Goal: Information Seeking & Learning: Learn about a topic

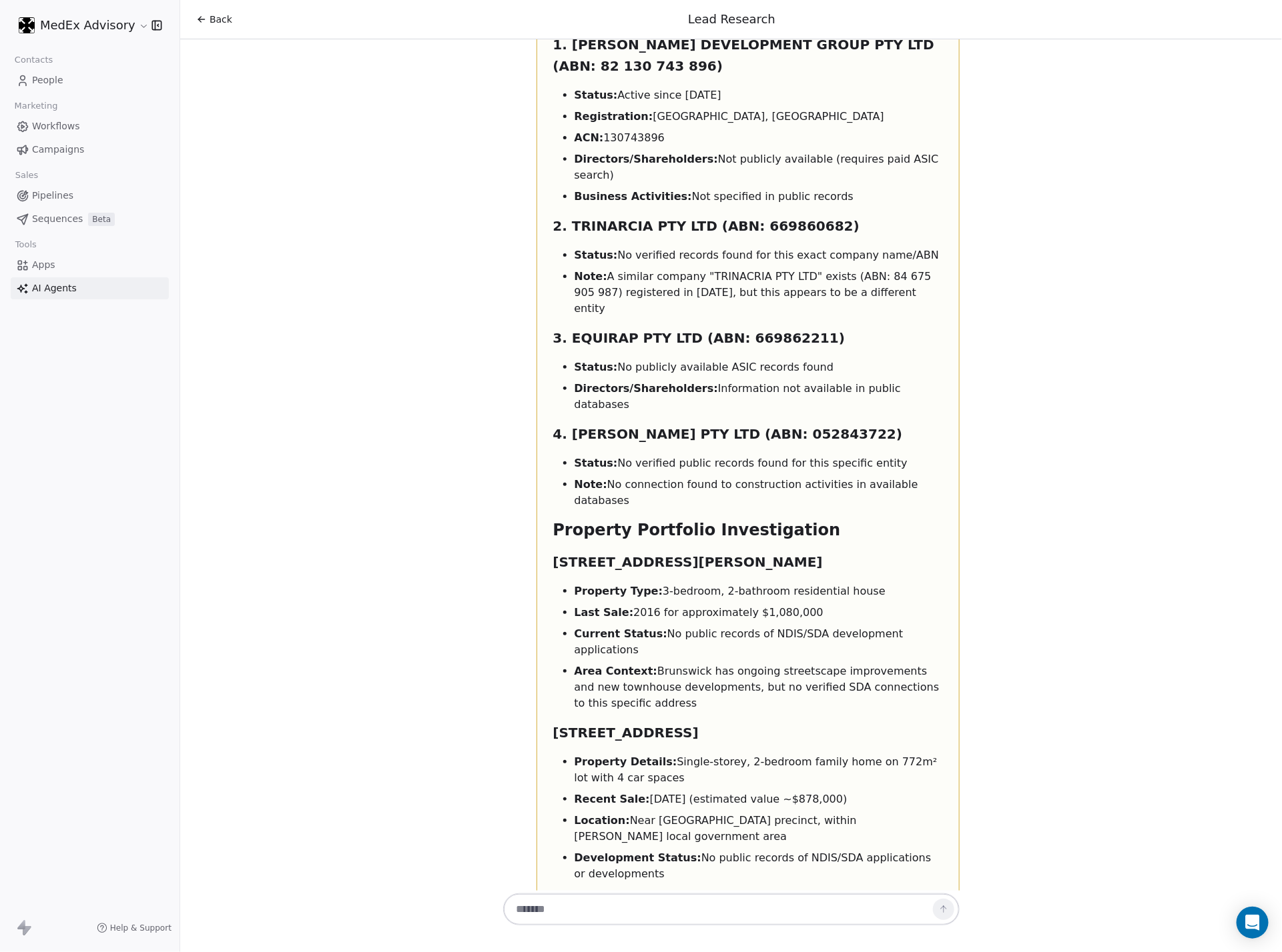
scroll to position [7213, 0]
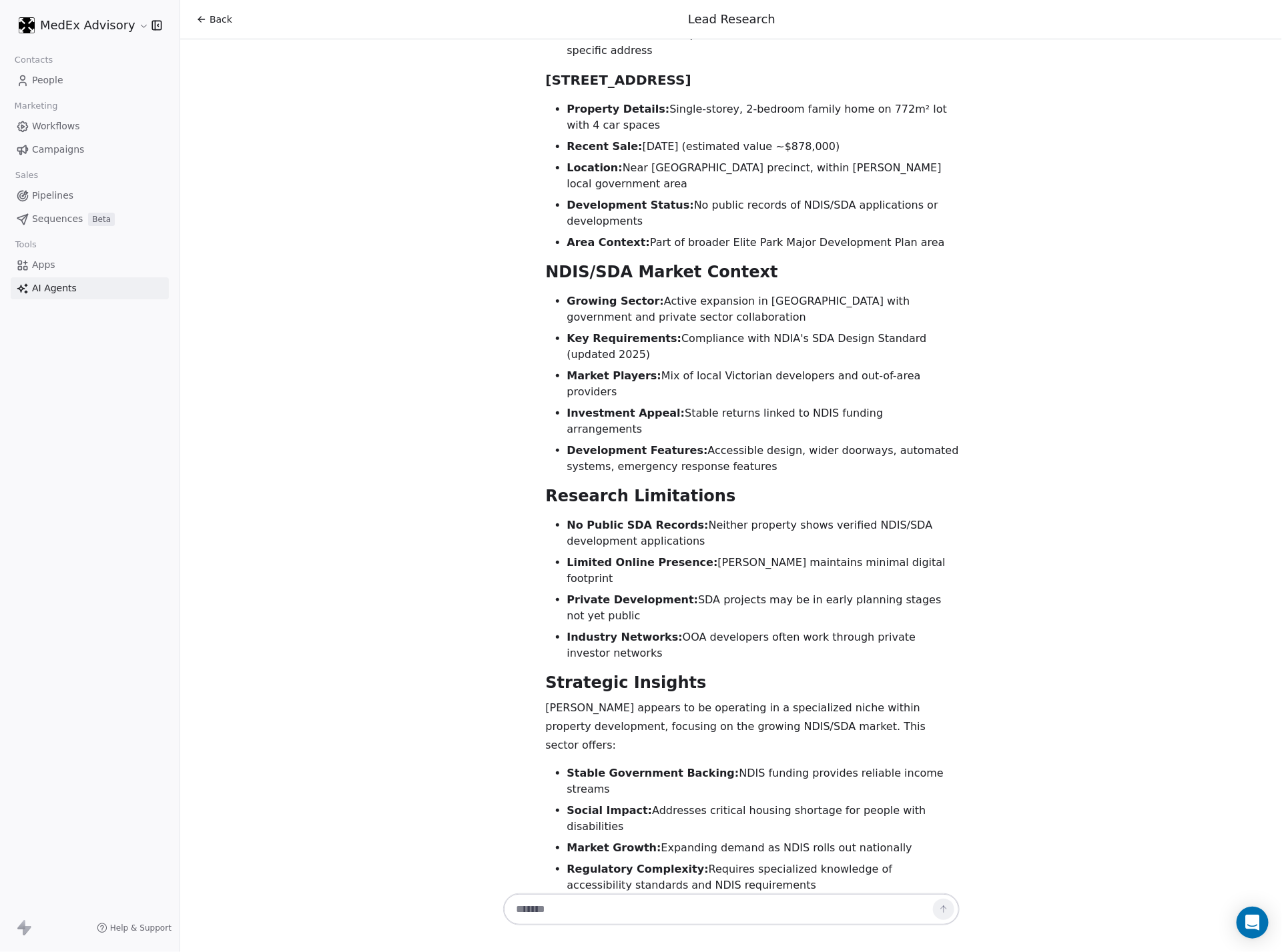
scroll to position [4545, 0]
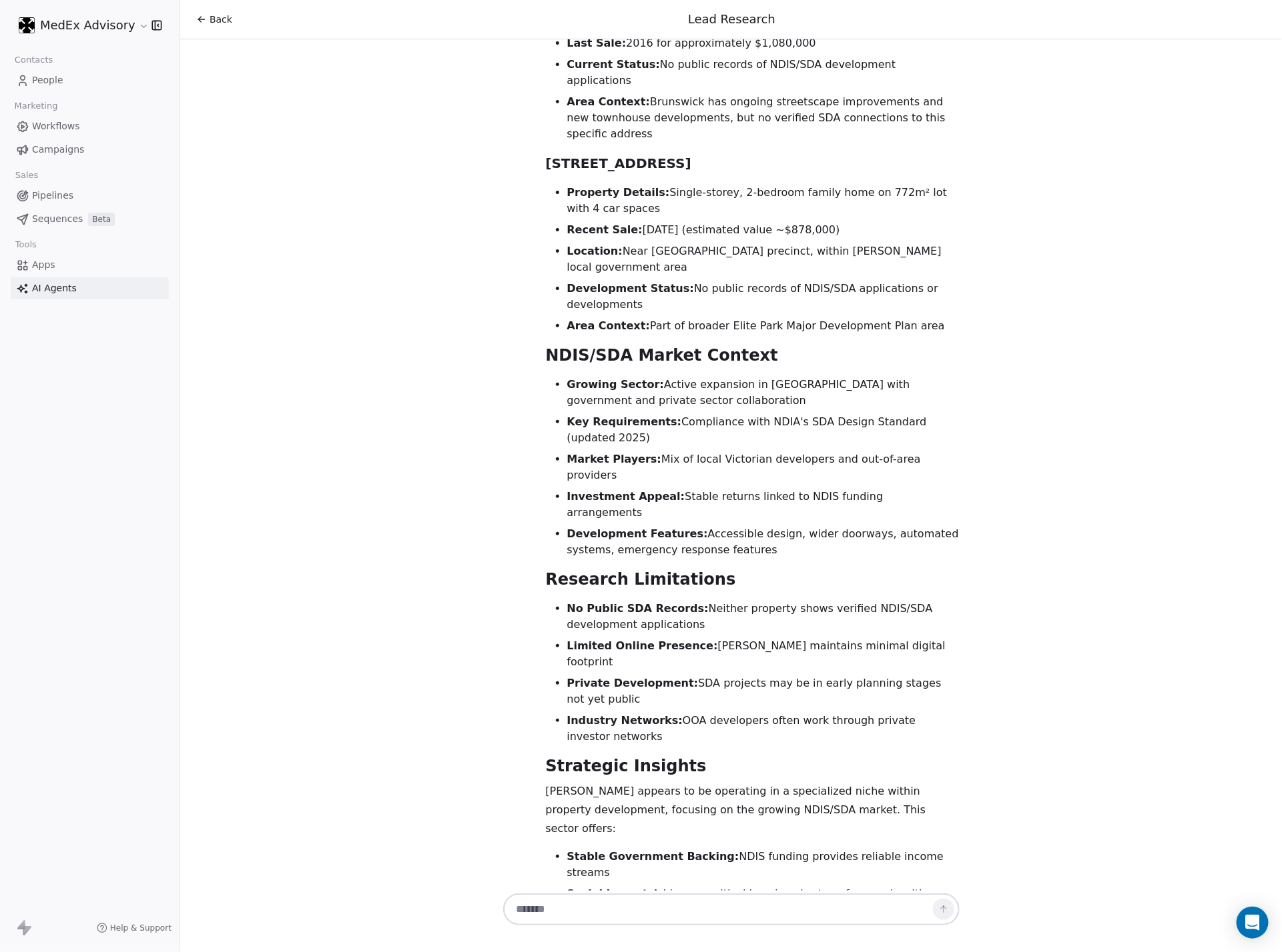
drag, startPoint x: 329, startPoint y: 280, endPoint x: 231, endPoint y: 270, distance: 98.5
click at [231, 270] on div "Hi [PERSON_NAME]! 👋 I'm your Lead Researcher Agent, and I'm here to help you di…" at bounding box center [731, 465] width 1102 height 851
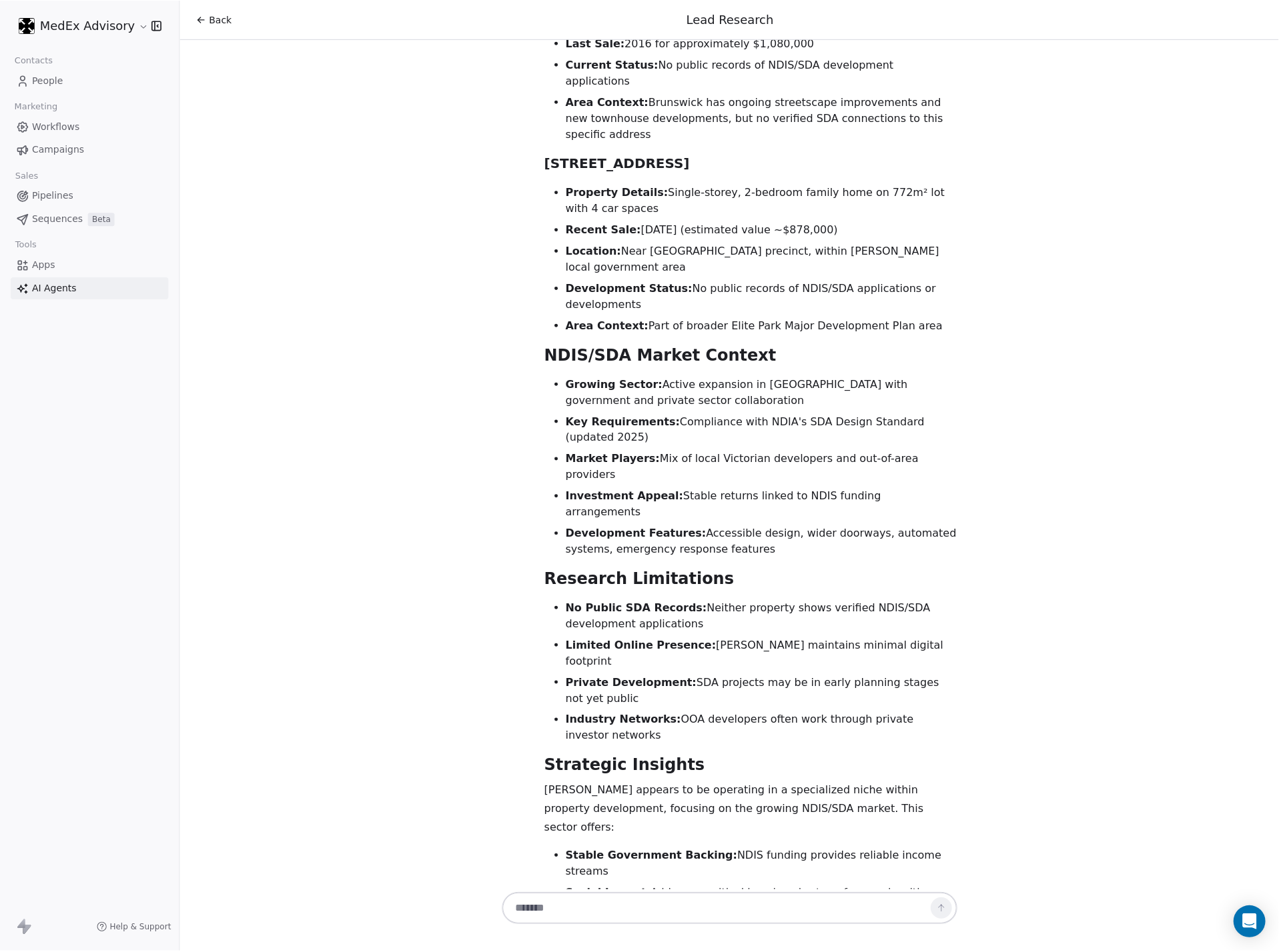
scroll to position [0, 0]
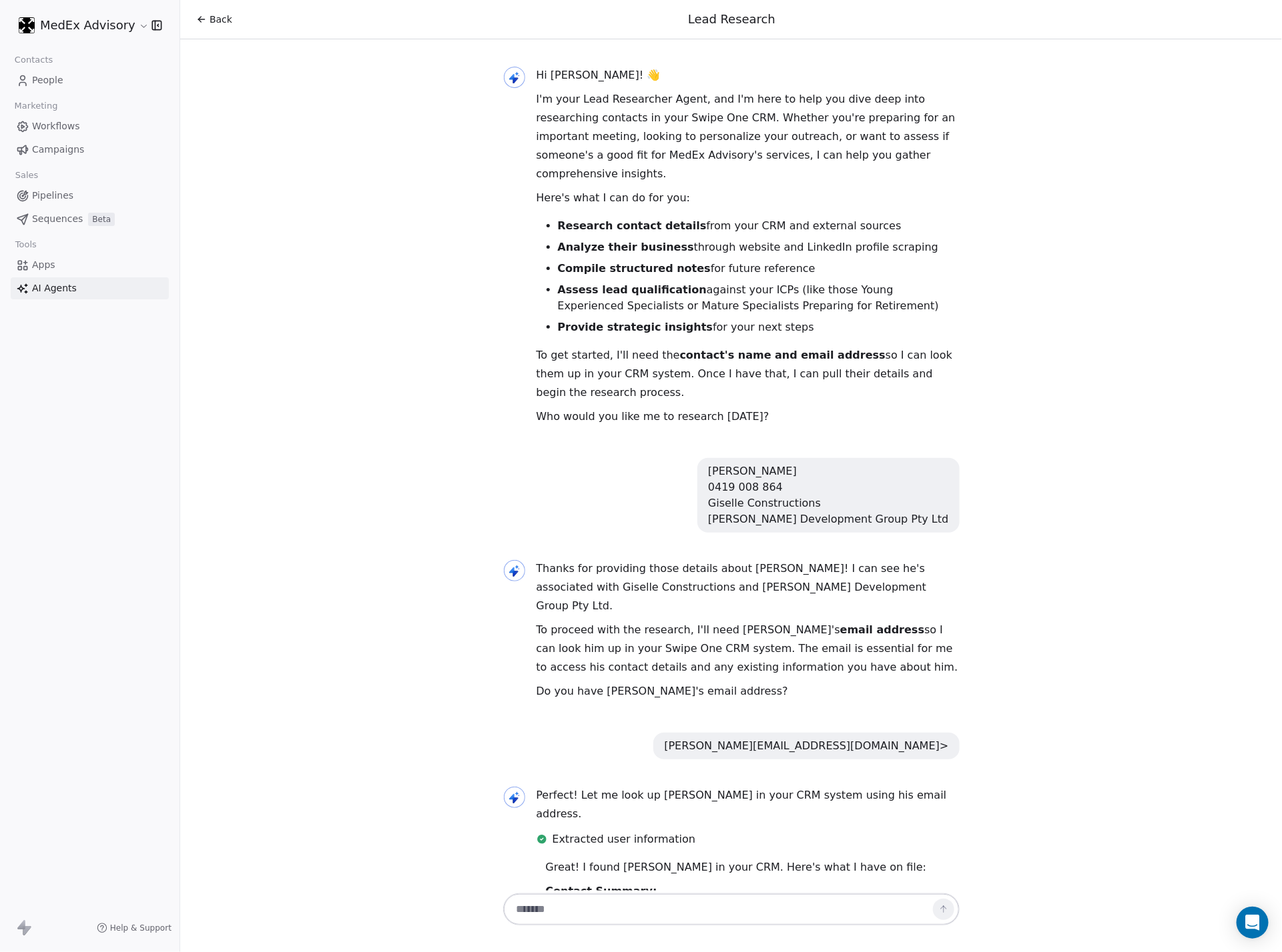
click at [504, 67] on button at bounding box center [514, 78] width 21 height 21
drag, startPoint x: 1131, startPoint y: 276, endPoint x: 838, endPoint y: 143, distance: 321.8
click at [999, 219] on div "Hi [PERSON_NAME]! 👋 I'm your Lead Researcher Agent, and I'm here to help you di…" at bounding box center [731, 465] width 1102 height 851
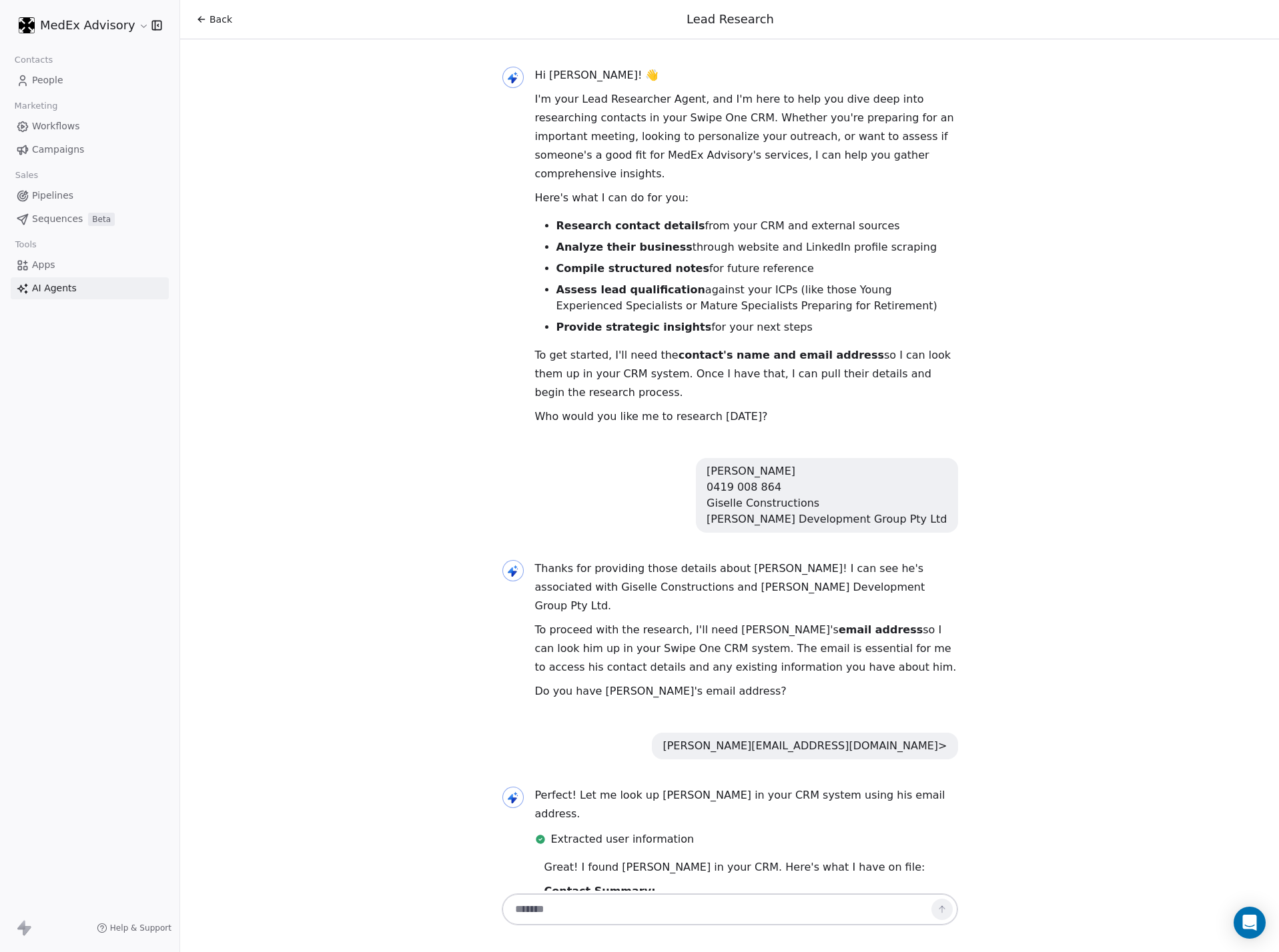
click at [503, 67] on button at bounding box center [513, 78] width 21 height 21
drag, startPoint x: 343, startPoint y: 537, endPoint x: 84, endPoint y: 334, distance: 329.1
click at [254, 457] on div "Hi [PERSON_NAME]! 👋 I'm your Lead Researcher Agent, and I'm here to help you di…" at bounding box center [730, 465] width 1099 height 851
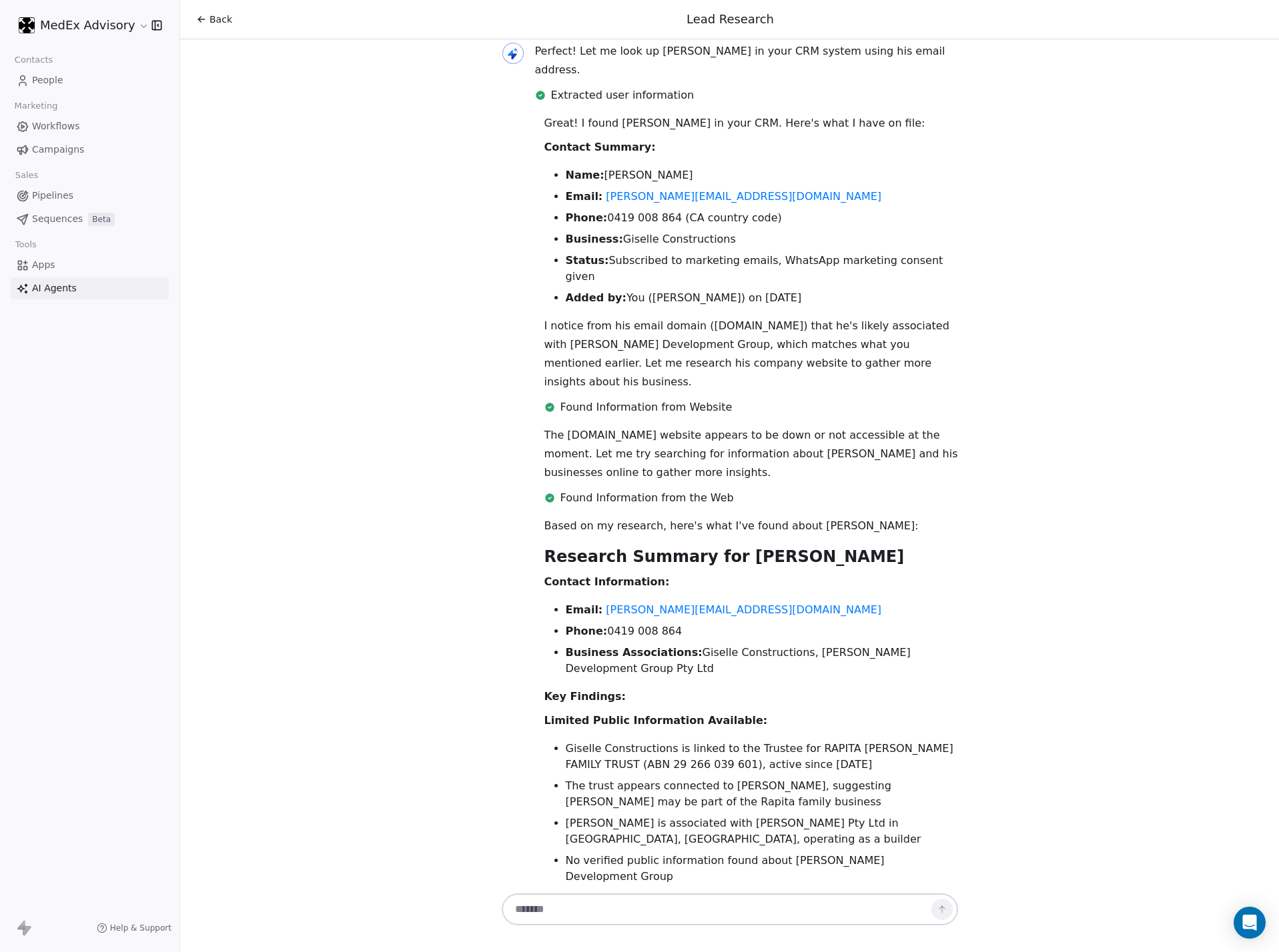
drag, startPoint x: 352, startPoint y: 402, endPoint x: 344, endPoint y: 302, distance: 100.3
click at [359, 335] on div "Hi [PERSON_NAME]! 👋 I'm your Lead Researcher Agent, and I'm here to help you di…" at bounding box center [730, 465] width 1099 height 851
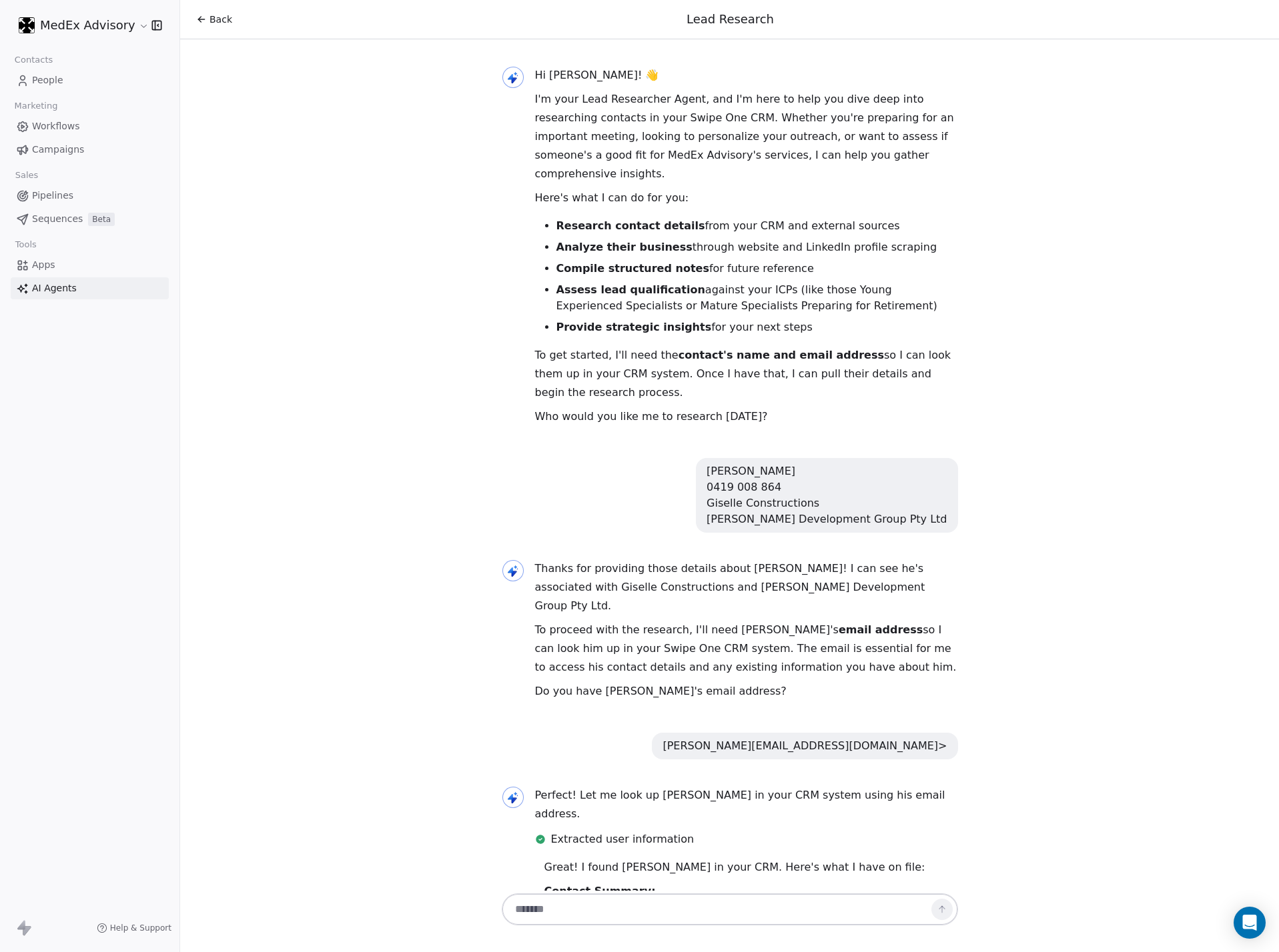
drag, startPoint x: 341, startPoint y: 298, endPoint x: 269, endPoint y: 335, distance: 81.0
click at [313, 254] on div "Hi [PERSON_NAME]! 👋 I'm your Lead Researcher Agent, and I'm here to help you di…" at bounding box center [730, 465] width 1099 height 851
click at [849, 495] on div "[PERSON_NAME] 0419 008 864 Giselle Constructions [PERSON_NAME] Development Grou…" at bounding box center [827, 495] width 240 height 64
click at [759, 470] on div "[PERSON_NAME] 0419 008 864 Giselle Constructions [PERSON_NAME] Development Grou…" at bounding box center [827, 495] width 240 height 64
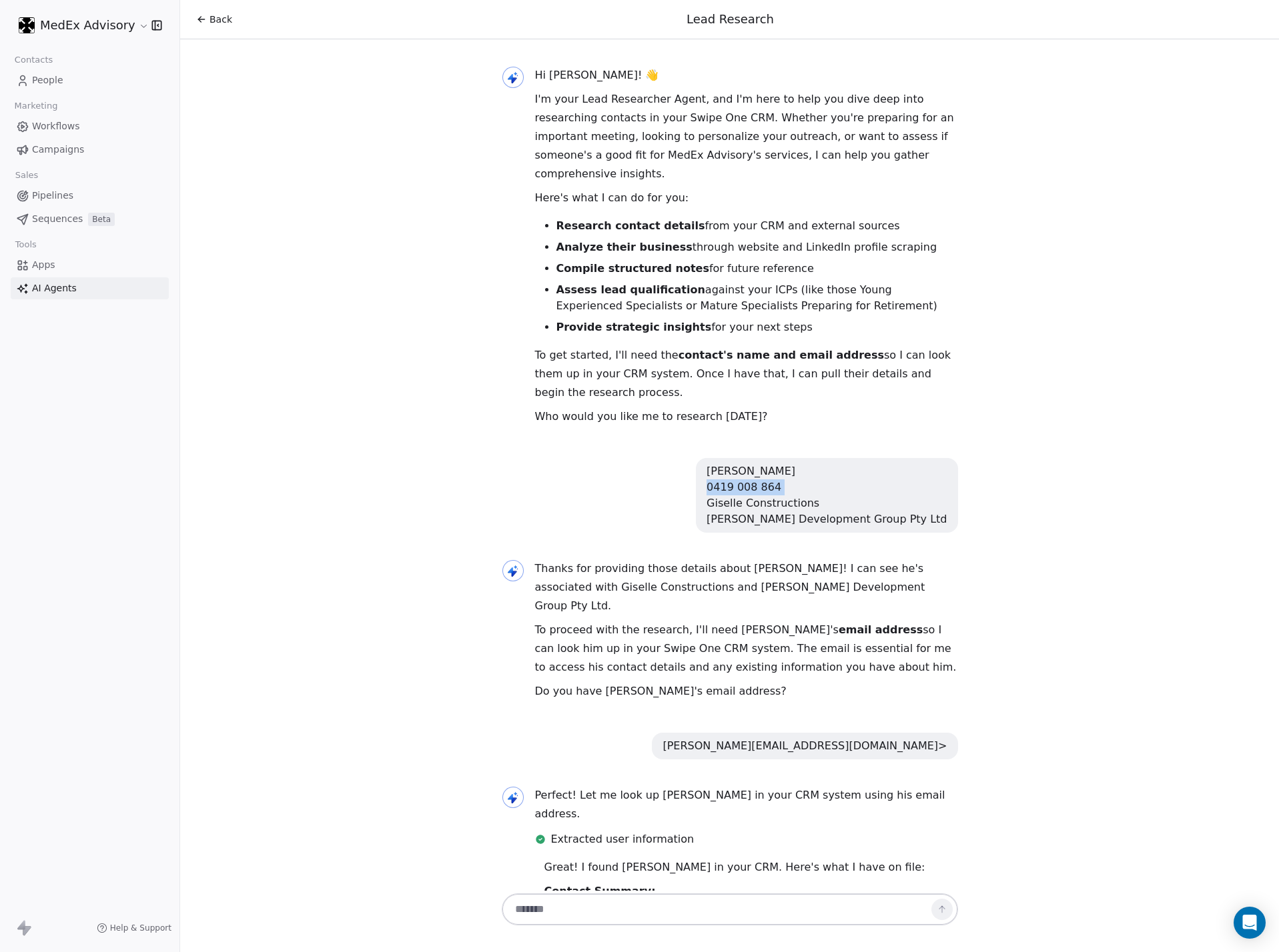
click at [759, 470] on div "[PERSON_NAME] 0419 008 864 Giselle Constructions [PERSON_NAME] Development Grou…" at bounding box center [827, 495] width 240 height 64
click at [538, 272] on ul "Research contact details from your CRM and external sources Analyze their busin…" at bounding box center [746, 276] width 423 height 117
click at [332, 330] on div "Hi [PERSON_NAME]! 👋 I'm your Lead Researcher Agent, and I'm here to help you di…" at bounding box center [730, 465] width 1099 height 851
drag, startPoint x: 246, startPoint y: 289, endPoint x: 352, endPoint y: 699, distance: 423.5
click at [266, 283] on div "Hi [PERSON_NAME]! 👋 I'm your Lead Researcher Agent, and I'm here to help you di…" at bounding box center [730, 465] width 1099 height 851
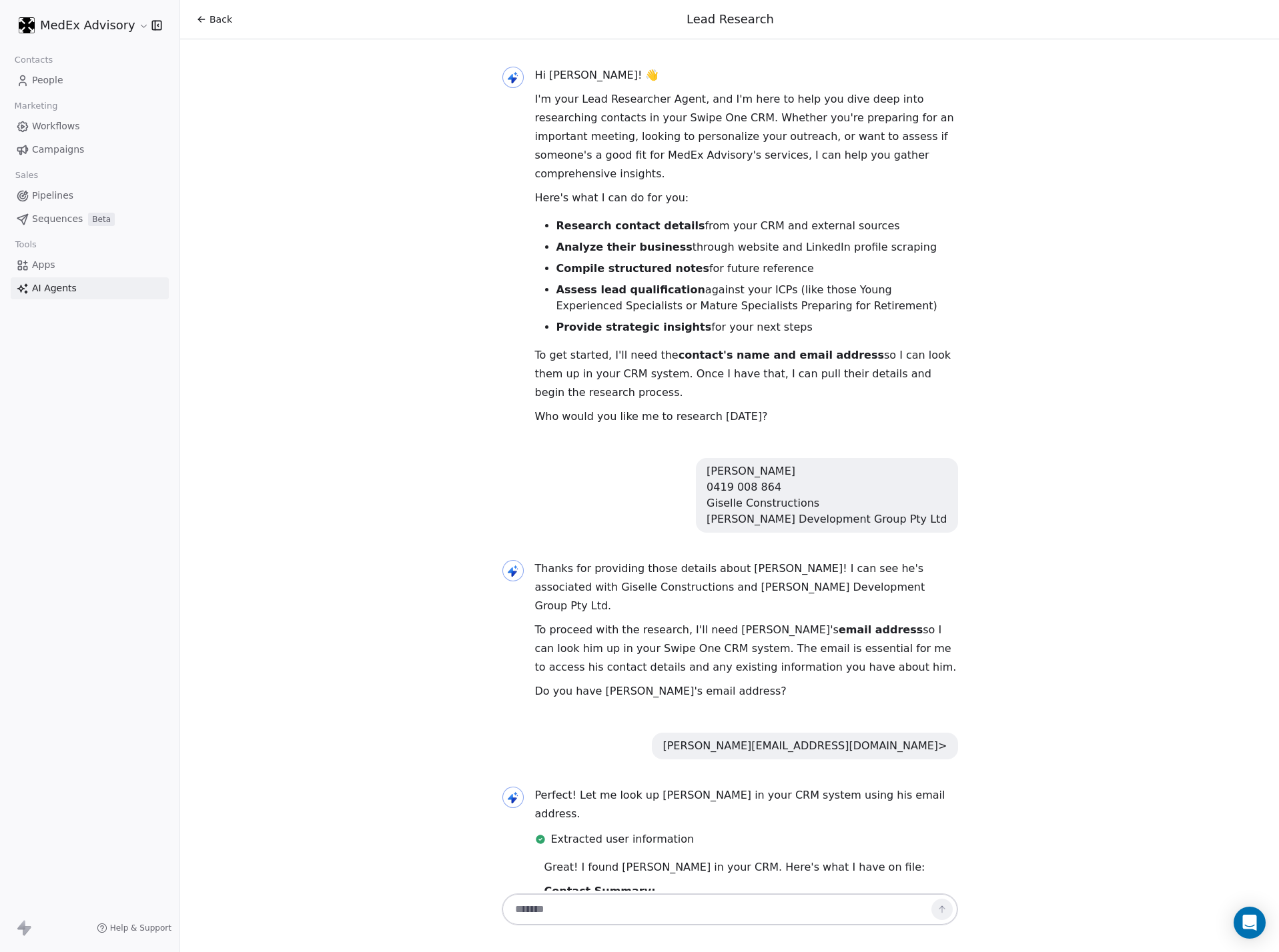
click at [601, 261] on ul "Research contact details from your CRM and external sources Analyze their busin…" at bounding box center [746, 276] width 423 height 117
click at [615, 262] on strong "Compile structured notes" at bounding box center [632, 268] width 153 height 12
drag, startPoint x: 615, startPoint y: 248, endPoint x: 610, endPoint y: 237, distance: 12.1
click at [615, 262] on strong "Compile structured notes" at bounding box center [632, 268] width 153 height 12
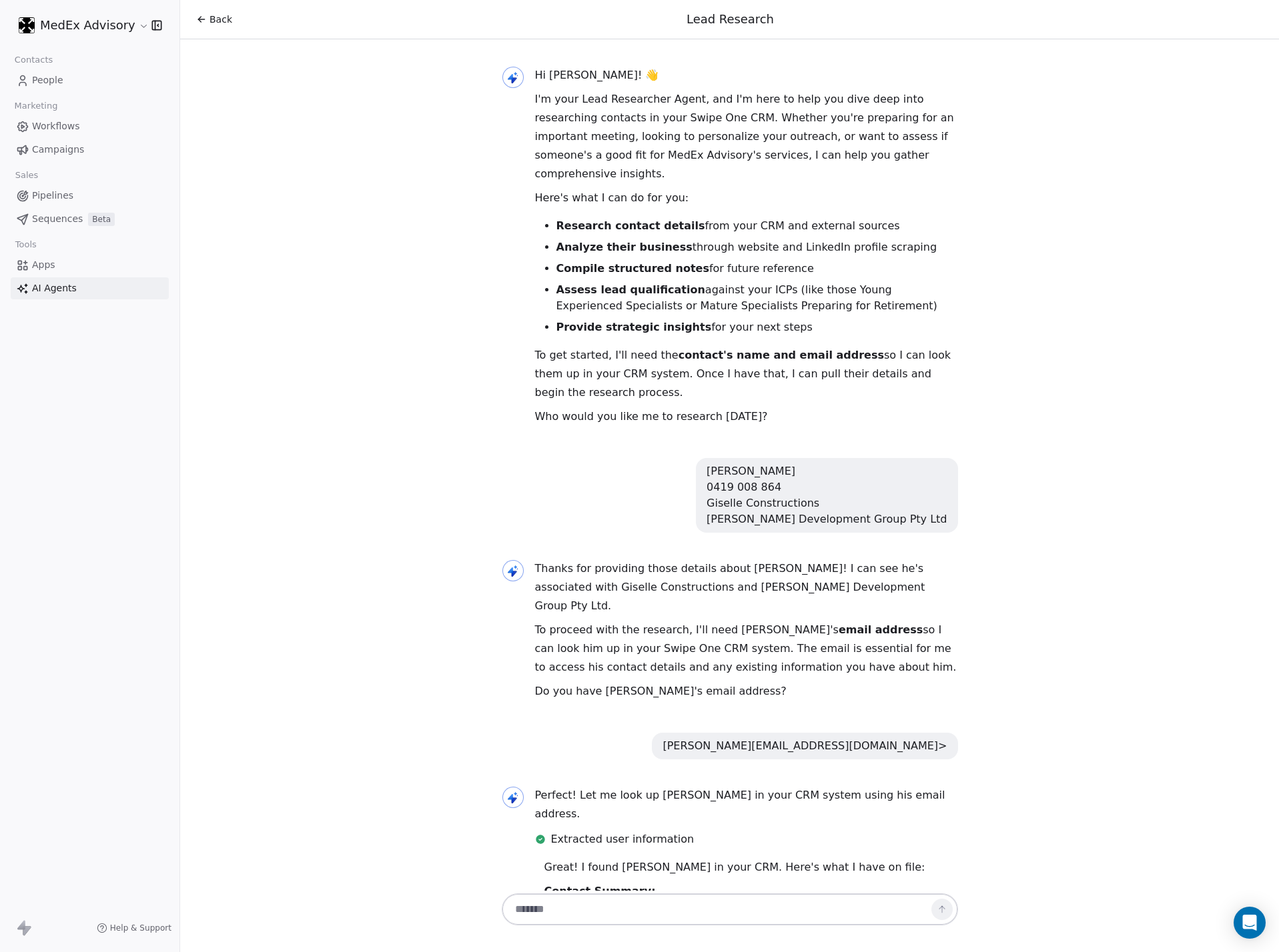
drag, startPoint x: 416, startPoint y: 193, endPoint x: 364, endPoint y: 162, distance: 60.5
click at [375, 167] on div "Hi [PERSON_NAME]! 👋 I'm your Lead Researcher Agent, and I'm here to help you di…" at bounding box center [730, 465] width 1099 height 851
click at [346, 170] on div "Hi [PERSON_NAME]! 👋 I'm your Lead Researcher Agent, and I'm here to help you di…" at bounding box center [730, 465] width 1099 height 851
drag, startPoint x: 541, startPoint y: 286, endPoint x: 530, endPoint y: 282, distance: 11.7
drag, startPoint x: 530, startPoint y: 282, endPoint x: 609, endPoint y: 17, distance: 276.5
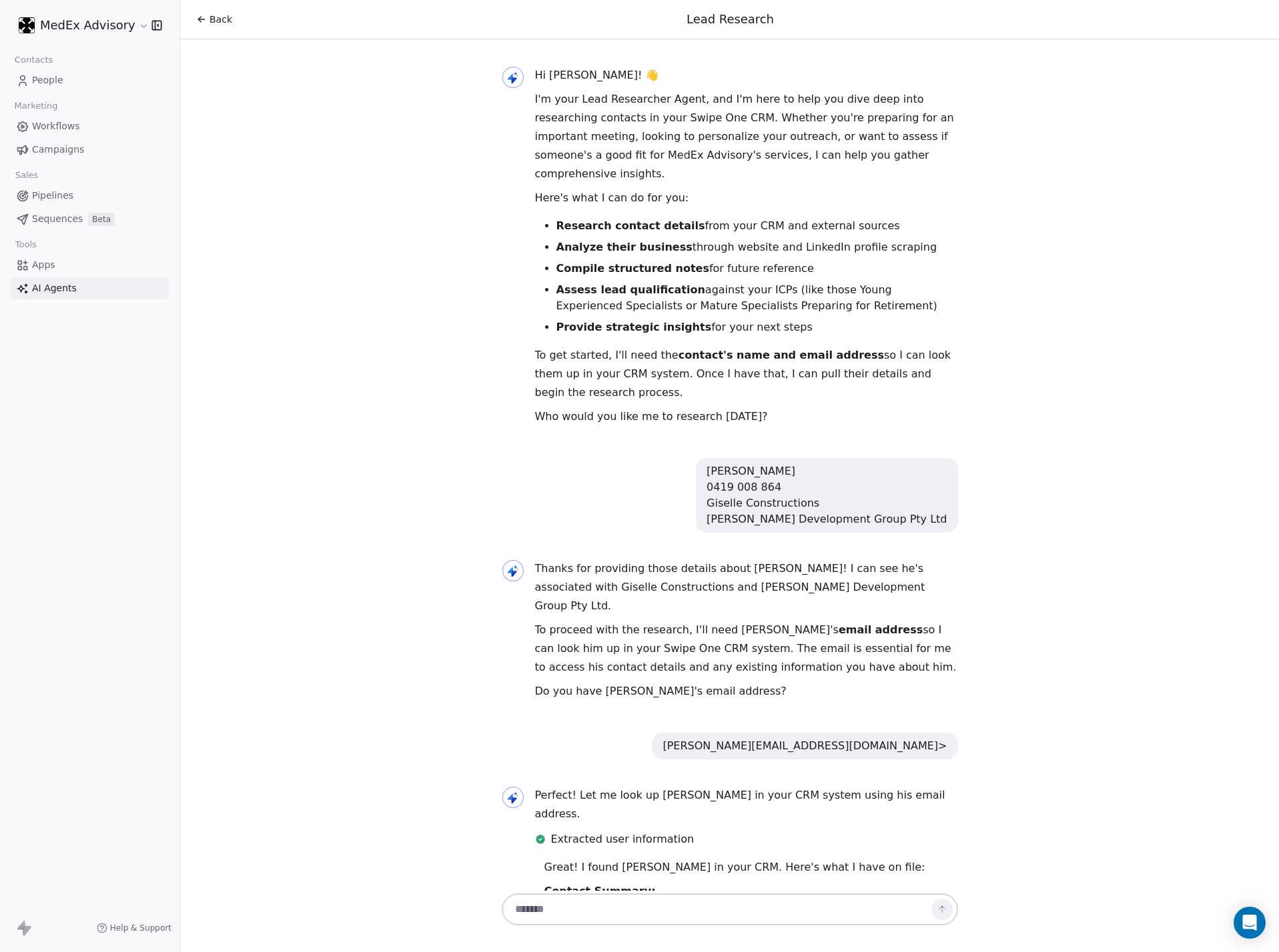
click at [447, 232] on div "Hi [PERSON_NAME]! 👋 I'm your Lead Researcher Agent, and I'm here to help you di…" at bounding box center [730, 465] width 1099 height 851
drag, startPoint x: 1004, startPoint y: 190, endPoint x: 919, endPoint y: 202, distance: 85.8
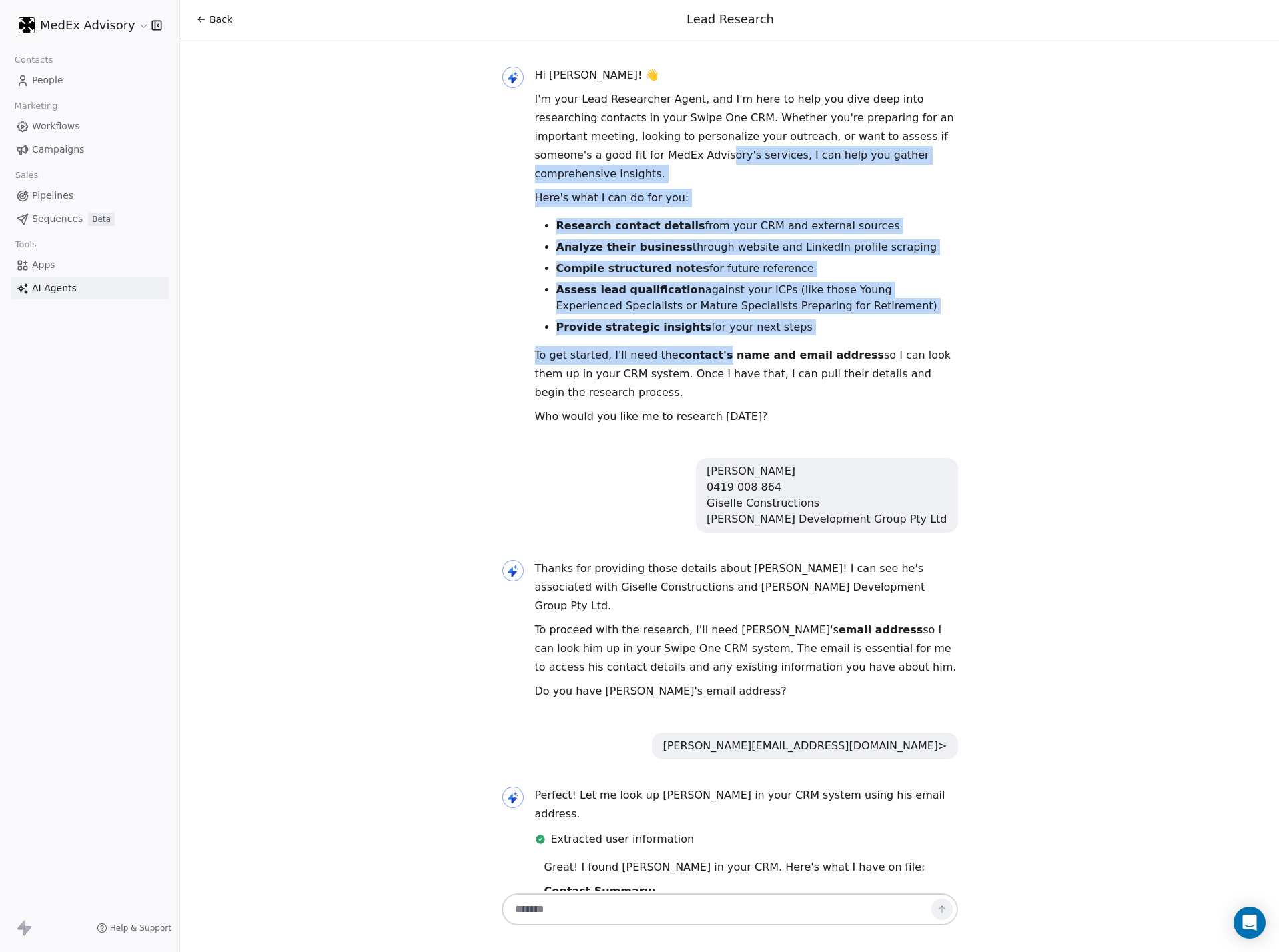
drag, startPoint x: 919, startPoint y: 202, endPoint x: 708, endPoint y: 338, distance: 251.0
click at [708, 339] on div "Hi [PERSON_NAME]! 👋 I'm your Lead Researcher Agent, and I'm here to help you di…" at bounding box center [746, 246] width 423 height 360
click at [675, 294] on li "Assess lead qualification against your ICPs (like those Young Experienced Speci…" at bounding box center [757, 298] width 402 height 32
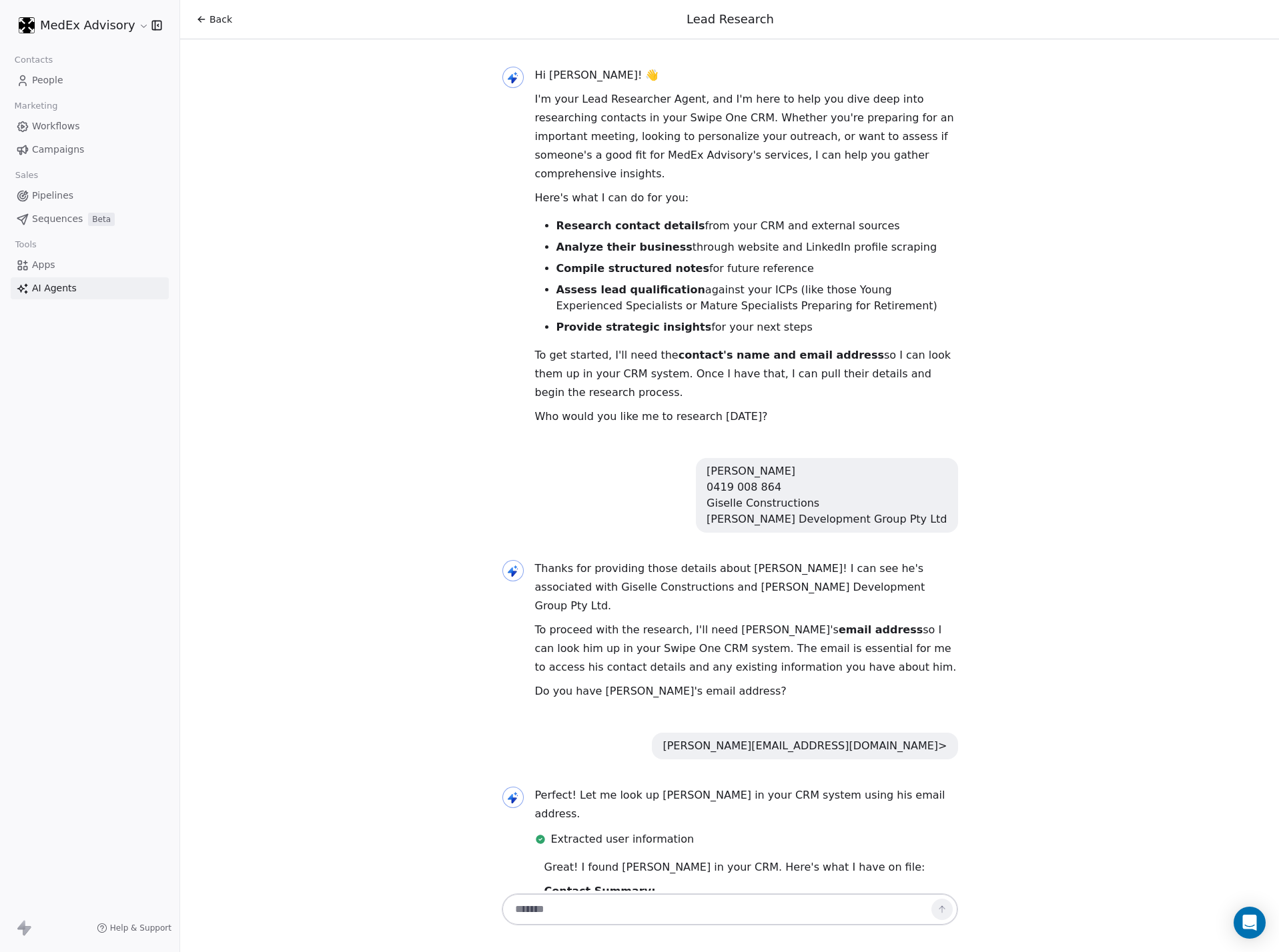
click at [632, 283] on strong "Assess lead qualification" at bounding box center [631, 290] width 148 height 12
click at [631, 283] on strong "Assess lead qualification" at bounding box center [631, 290] width 148 height 12
drag, startPoint x: 631, startPoint y: 257, endPoint x: 604, endPoint y: 214, distance: 50.8
click at [628, 262] on strong "Compile structured notes" at bounding box center [632, 268] width 153 height 12
click at [604, 218] on ul "Research contact details from your CRM and external sources Analyze their busin…" at bounding box center [746, 276] width 423 height 117
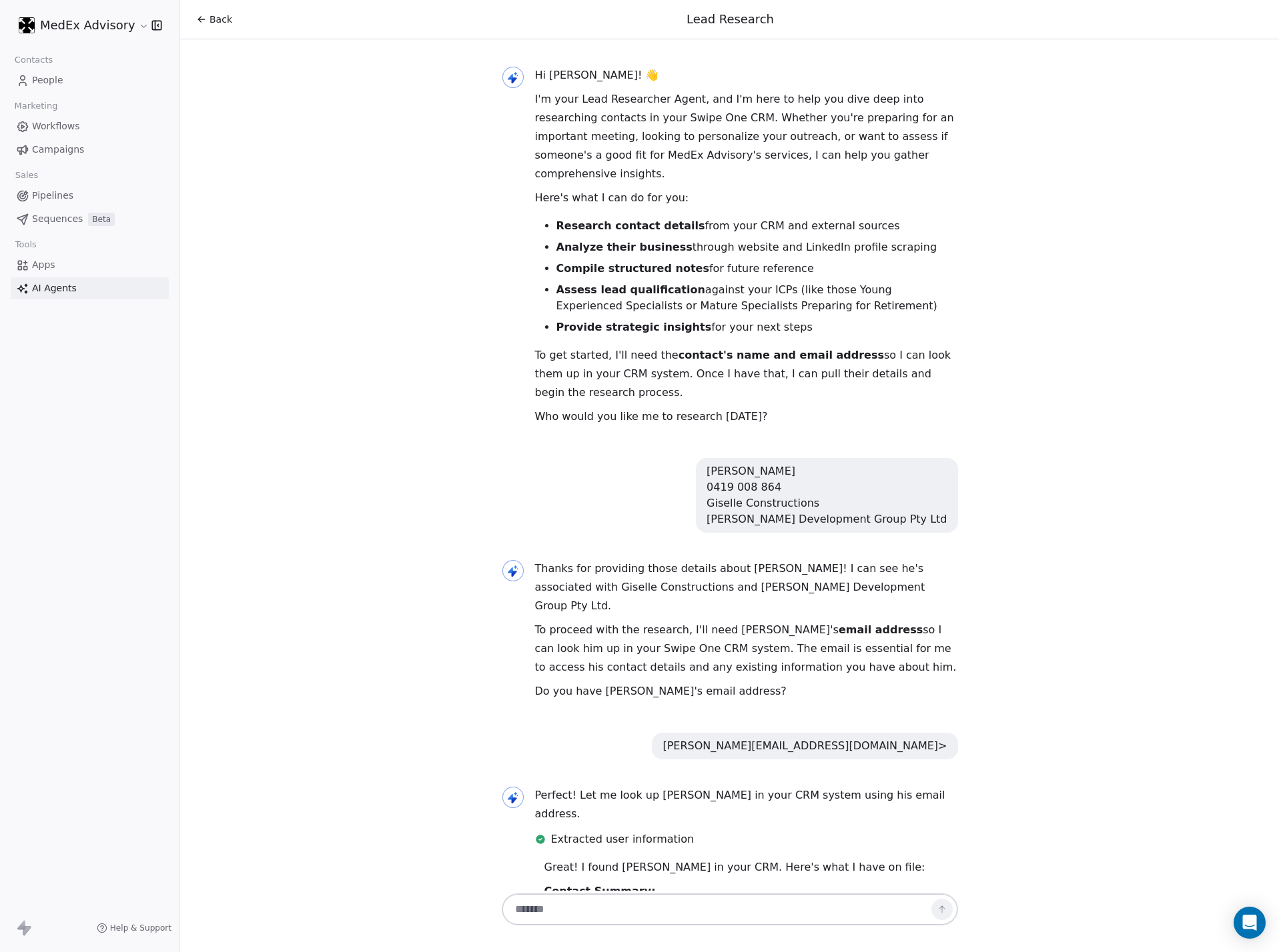
drag, startPoint x: 1078, startPoint y: 268, endPoint x: 1065, endPoint y: 264, distance: 13.6
drag, startPoint x: 1065, startPoint y: 264, endPoint x: 756, endPoint y: 216, distance: 312.7
drag, startPoint x: 756, startPoint y: 216, endPoint x: 613, endPoint y: 200, distance: 143.9
click at [613, 219] on strong "Research contact details" at bounding box center [631, 225] width 148 height 12
drag, startPoint x: 359, startPoint y: 414, endPoint x: 331, endPoint y: 365, distance: 56.4
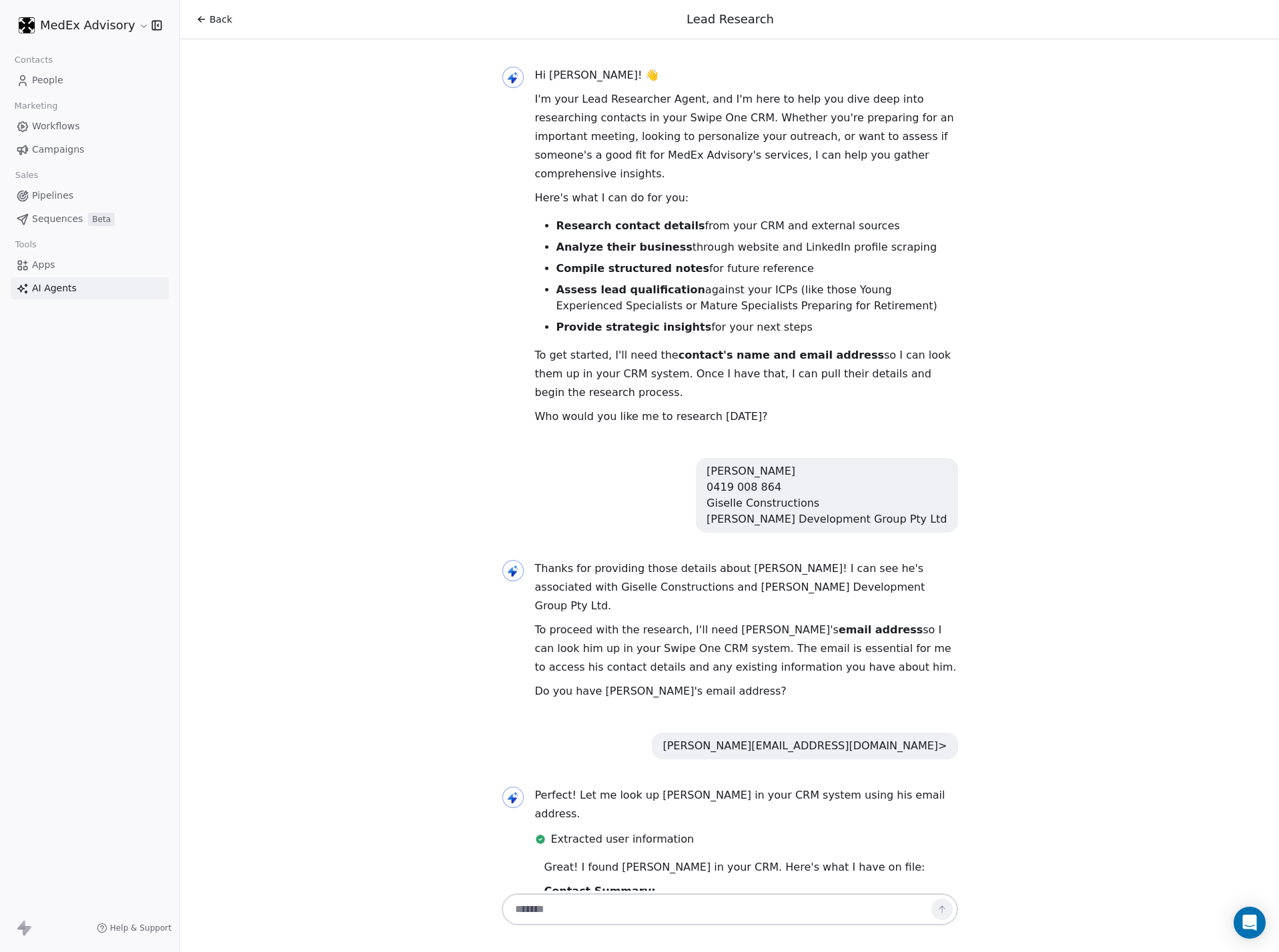
click at [331, 365] on div "Hi [PERSON_NAME]! 👋 I'm your Lead Researcher Agent, and I'm here to help you di…" at bounding box center [730, 465] width 1099 height 851
drag, startPoint x: 266, startPoint y: 216, endPoint x: 202, endPoint y: 56, distance: 172.3
click at [257, 185] on div "Hi [PERSON_NAME]! 👋 I'm your Lead Researcher Agent, and I'm here to help you di…" at bounding box center [730, 465] width 1099 height 851
click at [1124, 265] on div "Hi [PERSON_NAME]! 👋 I'm your Lead Researcher Agent, and I'm here to help you di…" at bounding box center [730, 465] width 1099 height 851
drag, startPoint x: 1124, startPoint y: 265, endPoint x: 1026, endPoint y: 142, distance: 157.3
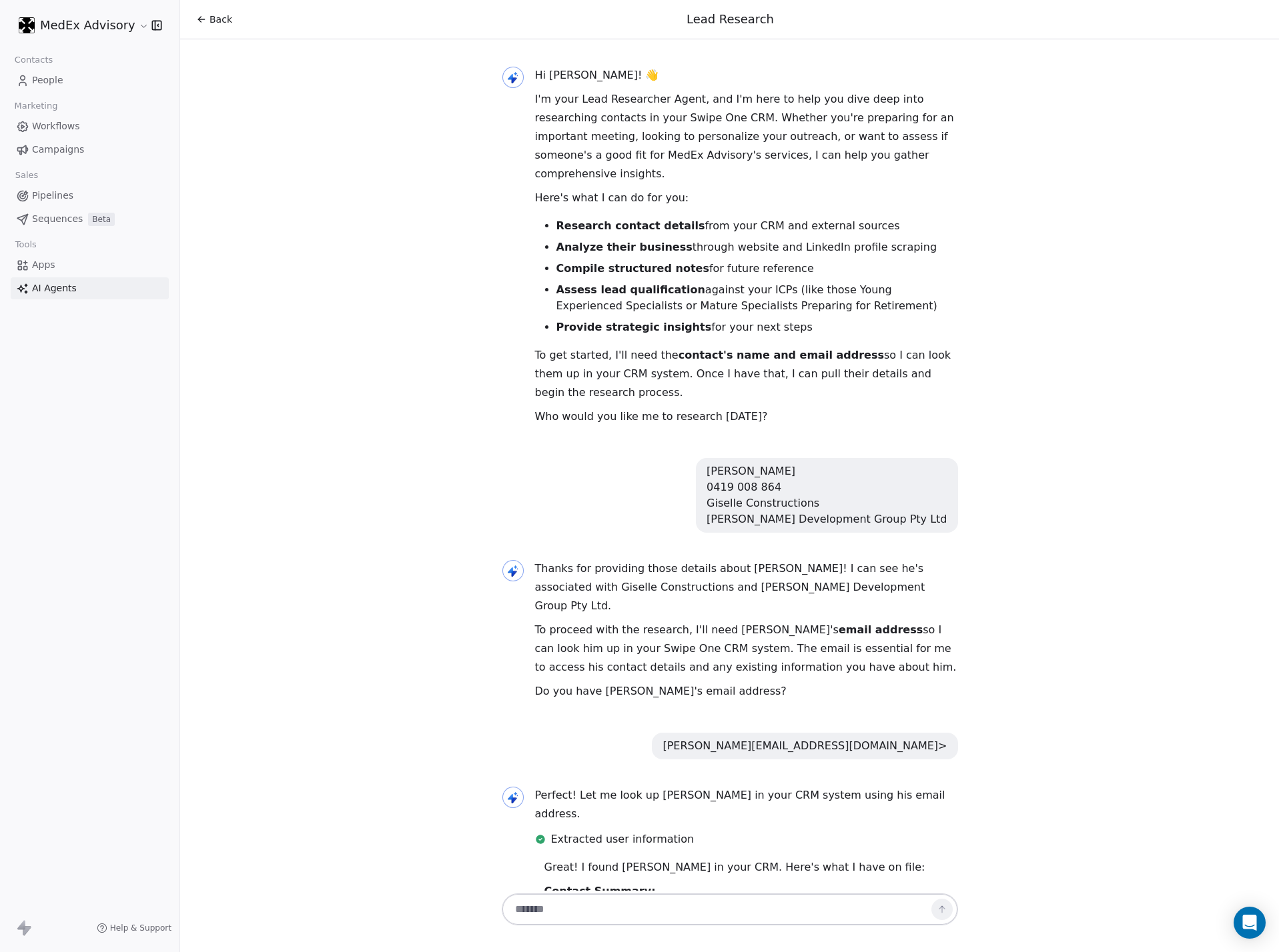
click at [1026, 142] on div "Hi [PERSON_NAME]! 👋 I'm your Lead Researcher Agent, and I'm here to help you di…" at bounding box center [730, 465] width 1099 height 851
drag, startPoint x: 565, startPoint y: 193, endPoint x: 481, endPoint y: 168, distance: 87.6
click at [649, 258] on ul "Research contact details from your CRM and external sources Analyze their busin…" at bounding box center [746, 276] width 423 height 117
click at [649, 262] on strong "Compile structured notes" at bounding box center [632, 268] width 153 height 12
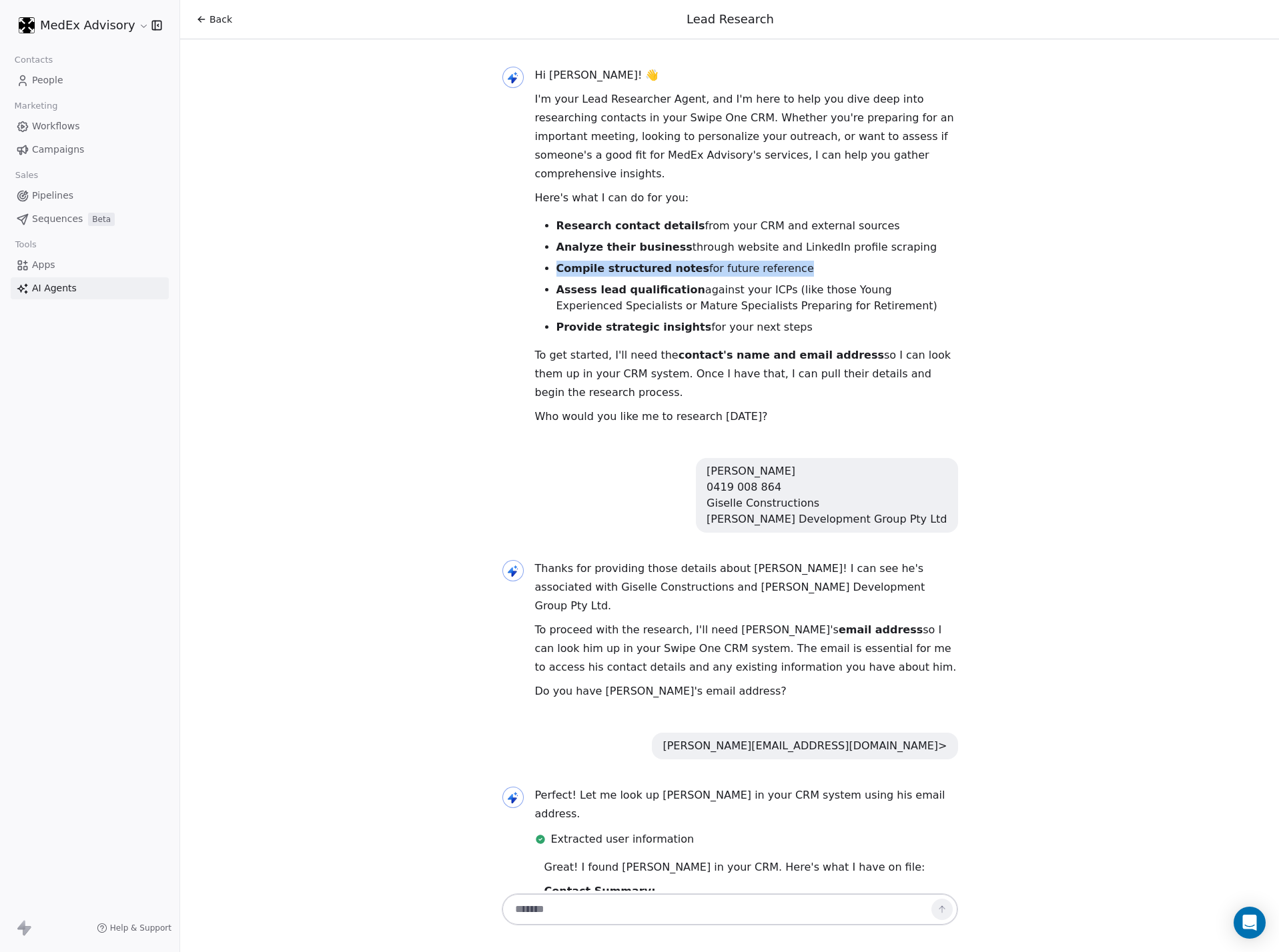
drag, startPoint x: 649, startPoint y: 258, endPoint x: 792, endPoint y: 292, distance: 147.0
click at [649, 262] on strong "Compile structured notes" at bounding box center [632, 268] width 153 height 12
drag, startPoint x: 792, startPoint y: 292, endPoint x: 797, endPoint y: 333, distance: 41.3
click at [792, 298] on ul "Research contact details from your CRM and external sources Analyze their busin…" at bounding box center [746, 276] width 423 height 117
click at [789, 320] on li "Provide strategic insights for your next steps" at bounding box center [757, 328] width 402 height 16
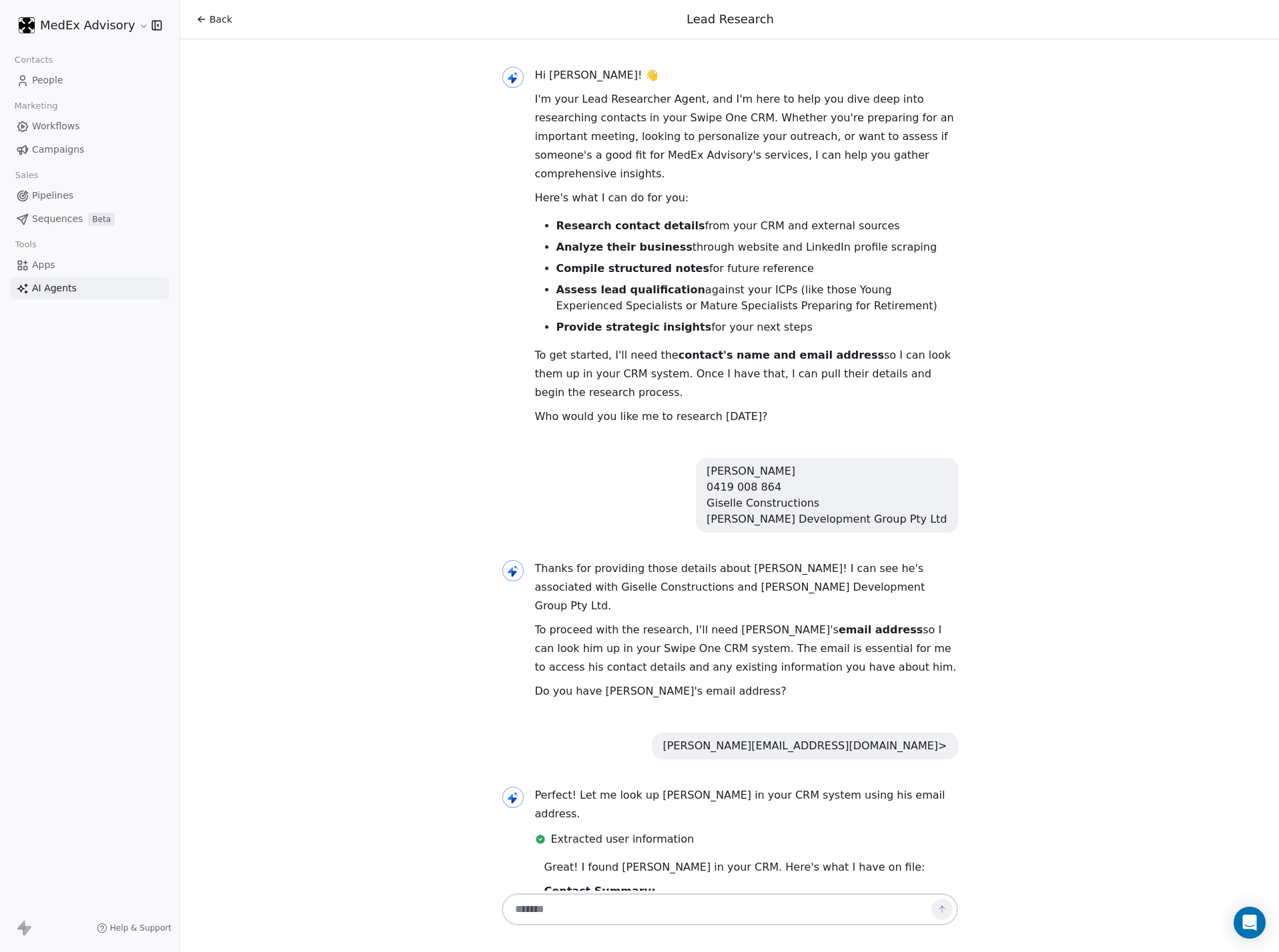
drag, startPoint x: 773, startPoint y: 298, endPoint x: 649, endPoint y: 261, distance: 129.4
drag, startPoint x: 649, startPoint y: 261, endPoint x: 636, endPoint y: 254, distance: 14.8
click at [636, 262] on strong "Compile structured notes" at bounding box center [632, 268] width 153 height 12
